Goal: Find specific page/section: Find specific page/section

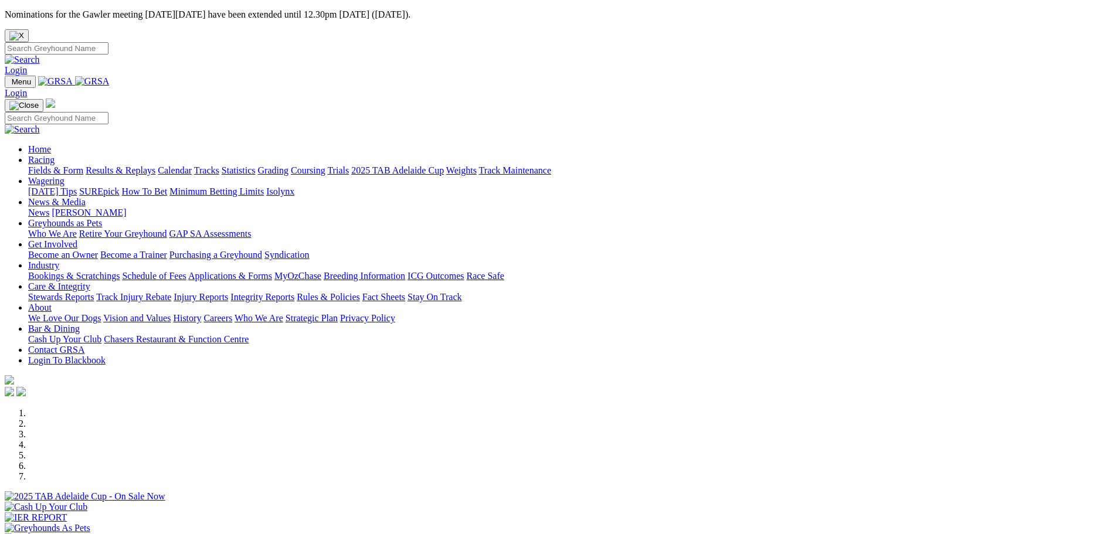
scroll to position [293, 0]
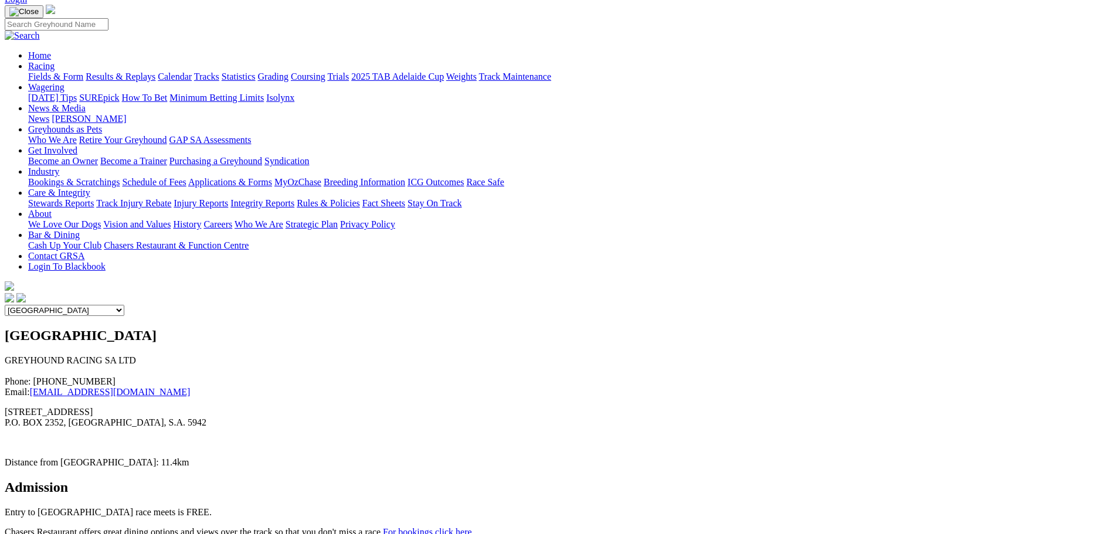
scroll to position [117, 0]
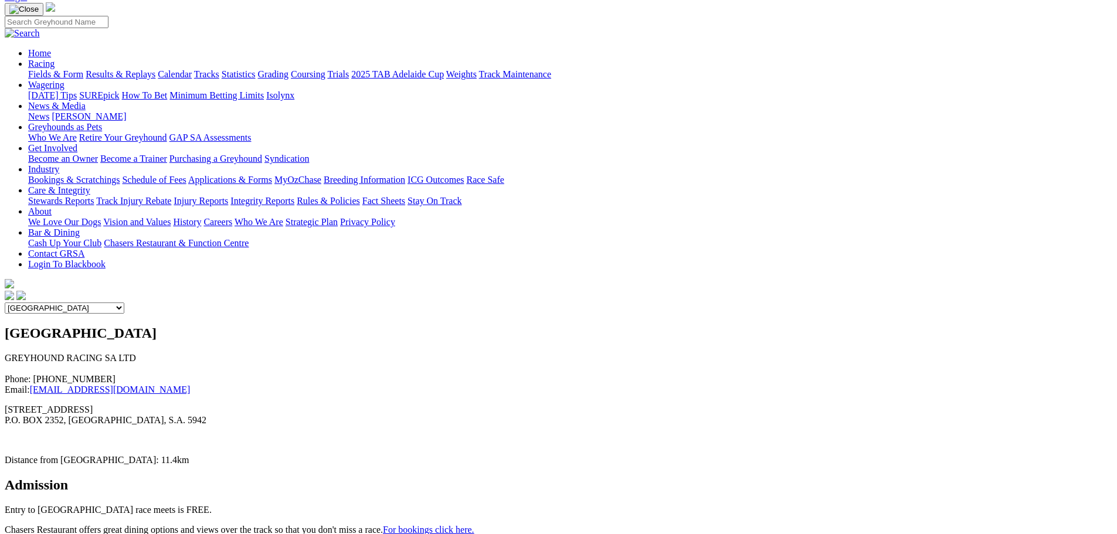
click at [124, 303] on select "Angle Park Gawler [GEOGRAPHIC_DATA] [PERSON_NAME][GEOGRAPHIC_DATA] [US_STATE] G…" at bounding box center [65, 308] width 120 height 11
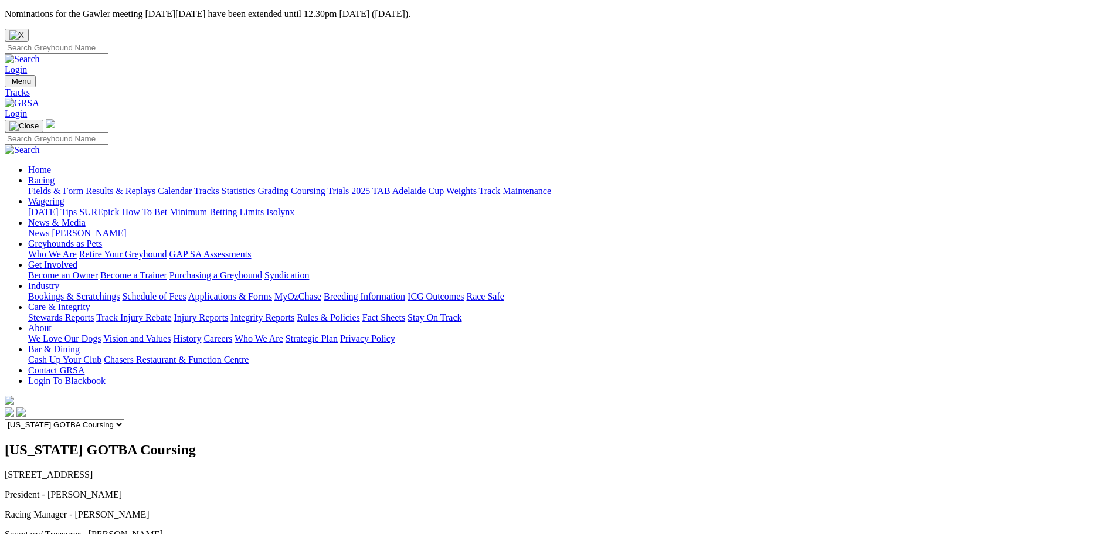
scroll to position [0, 0]
drag, startPoint x: 372, startPoint y: 213, endPoint x: 154, endPoint y: 213, distance: 218.2
copy h2 "[US_STATE] GOTBA Coursing"
click at [124, 420] on select "Angle Park Gawler [GEOGRAPHIC_DATA] [PERSON_NAME][GEOGRAPHIC_DATA] [US_STATE] G…" at bounding box center [65, 425] width 120 height 11
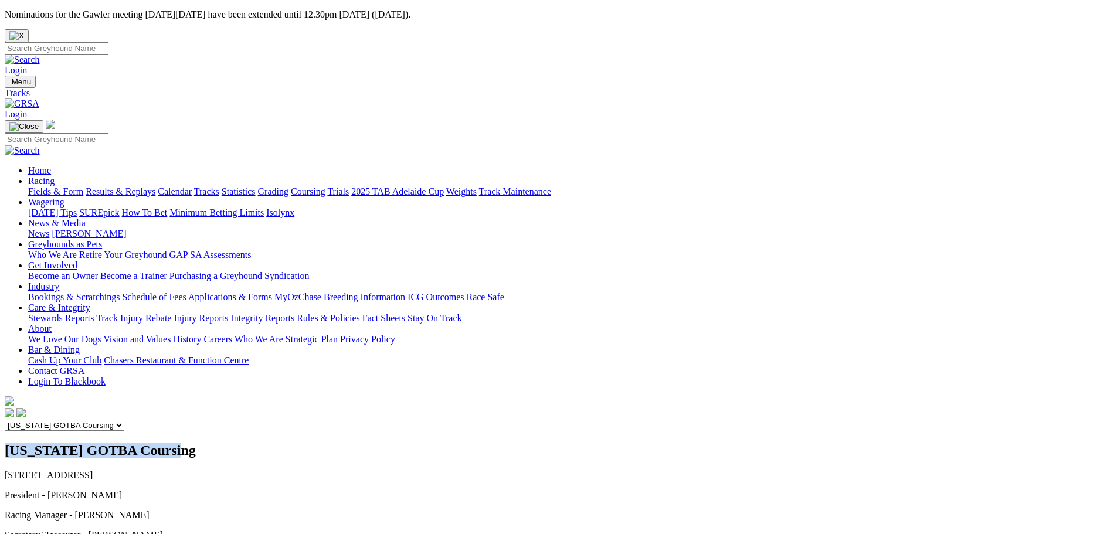
select select "4"
click at [124, 420] on select "Angle Park Gawler [GEOGRAPHIC_DATA] [PERSON_NAME][GEOGRAPHIC_DATA] [US_STATE] G…" at bounding box center [65, 425] width 120 height 11
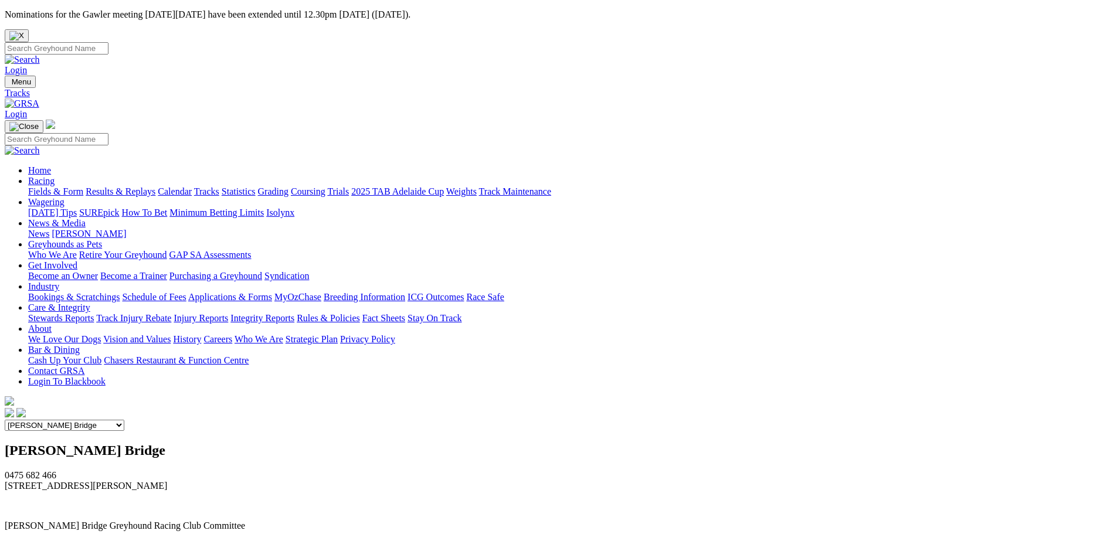
click at [124, 420] on select "Angle Park Gawler [GEOGRAPHIC_DATA] [PERSON_NAME][GEOGRAPHIC_DATA] [US_STATE] G…" at bounding box center [65, 425] width 120 height 11
